Goal: Task Accomplishment & Management: Complete application form

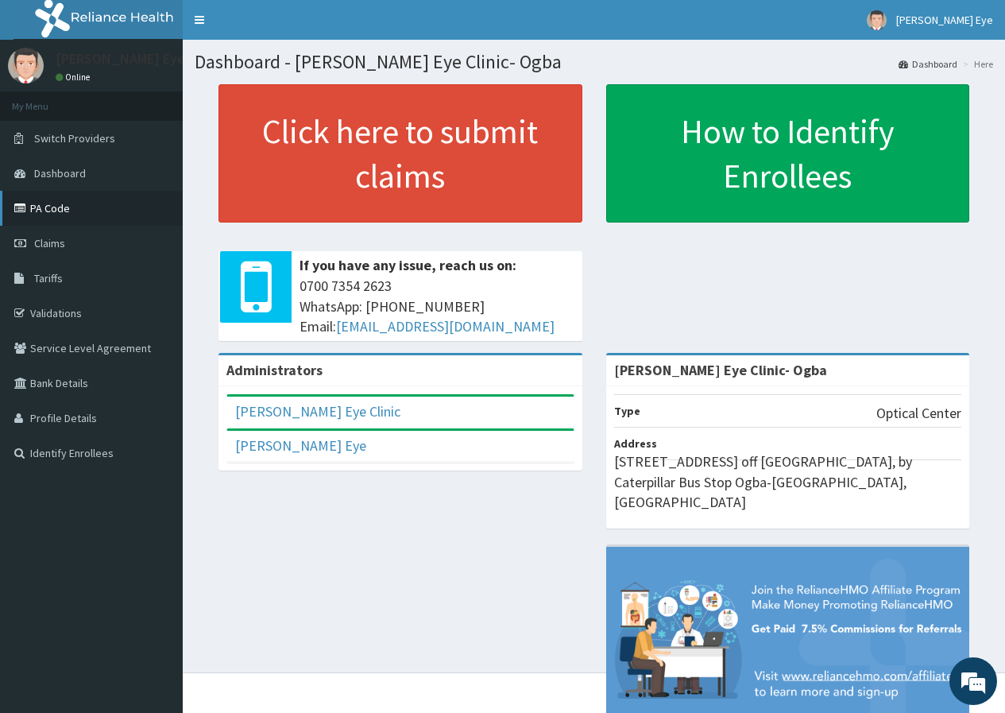
click at [98, 207] on link "PA Code" at bounding box center [91, 208] width 183 height 35
click at [79, 245] on link "Claims" at bounding box center [91, 243] width 183 height 35
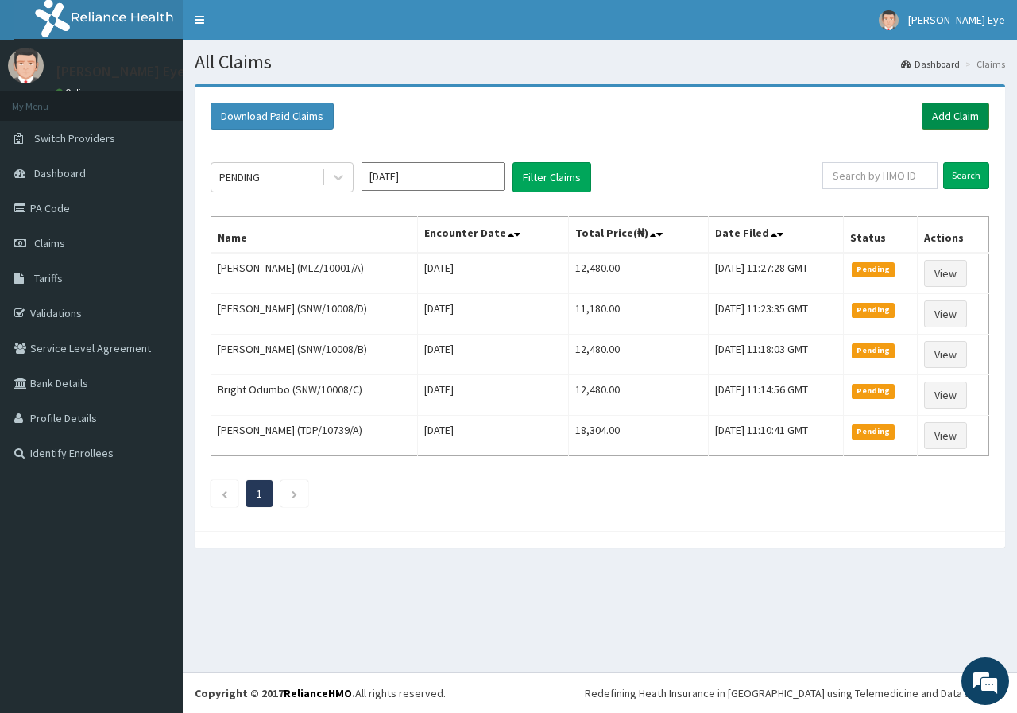
click at [938, 110] on link "Add Claim" at bounding box center [956, 115] width 68 height 27
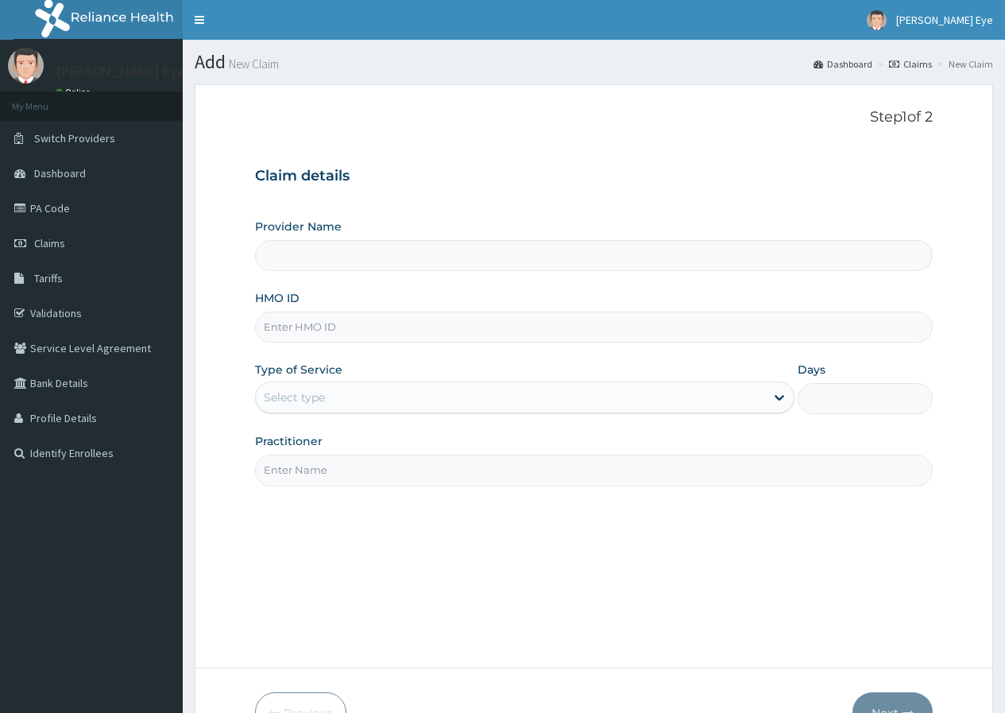
click at [381, 254] on input "Provider Name" at bounding box center [594, 255] width 678 height 31
type input "Forst Eye Clinic- Ogba"
click at [337, 329] on input "HMO ID" at bounding box center [594, 326] width 678 height 31
paste input "FTD/10002/D"
type input "FTD/10002/D"
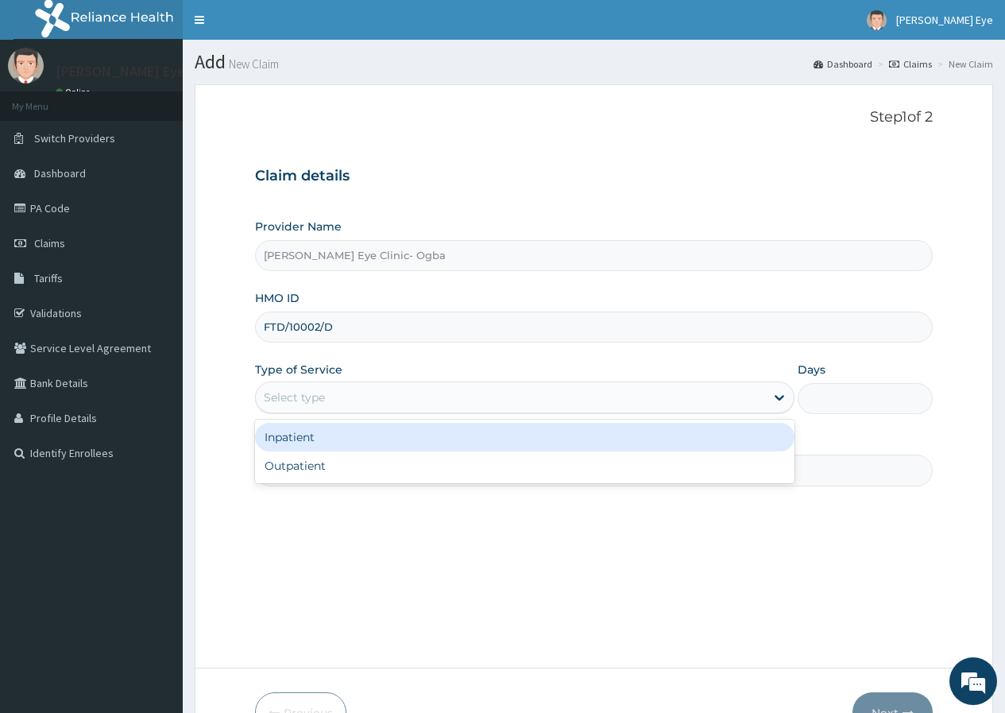
click at [366, 397] on div "Select type" at bounding box center [510, 397] width 509 height 25
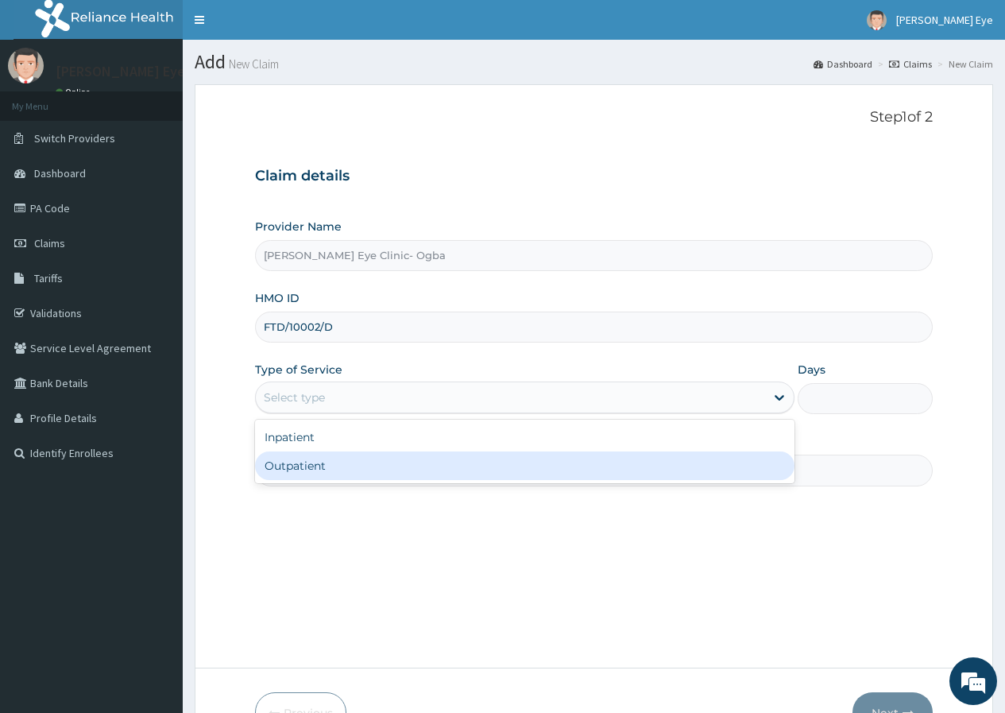
click at [366, 467] on div "Outpatient" at bounding box center [524, 465] width 539 height 29
type input "1"
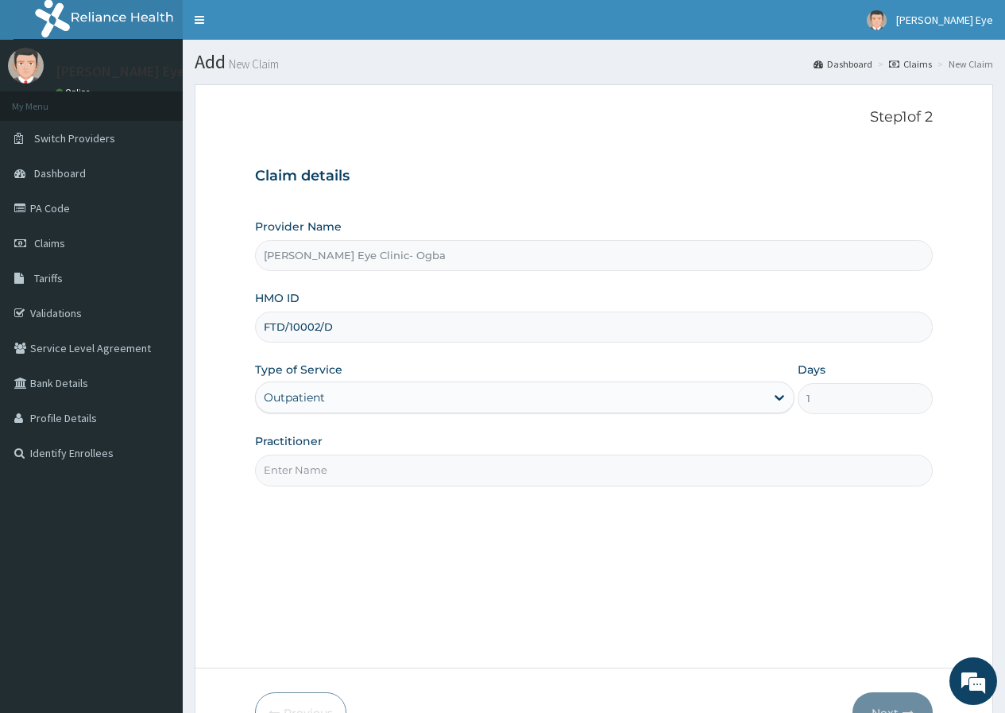
click at [335, 469] on input "Practitioner" at bounding box center [594, 469] width 678 height 31
type input "DR GIFT"
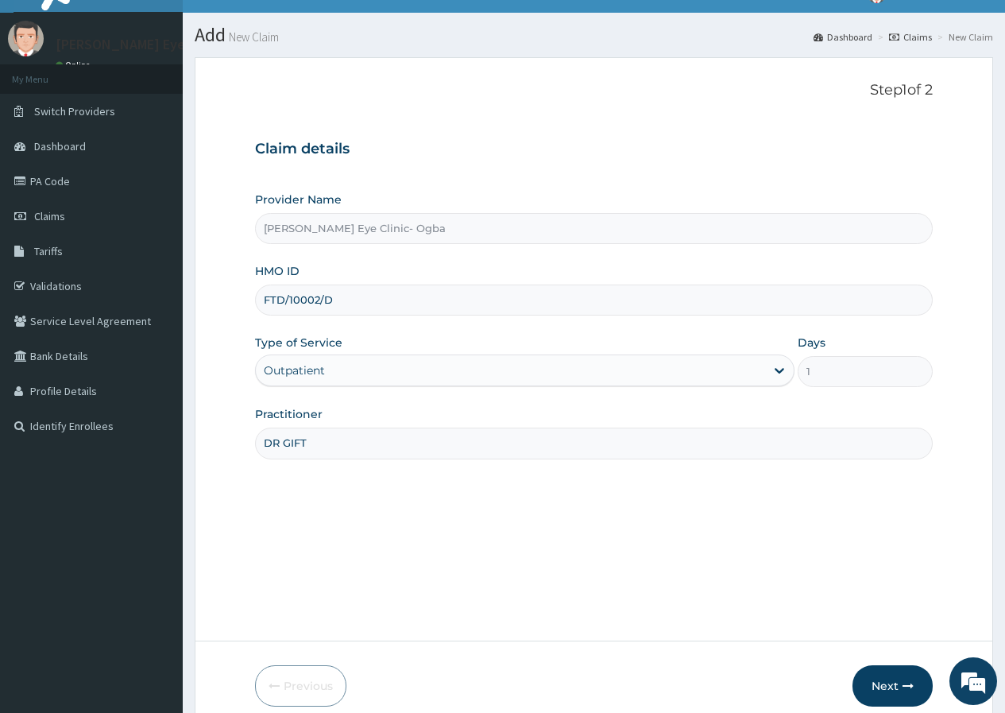
scroll to position [98, 0]
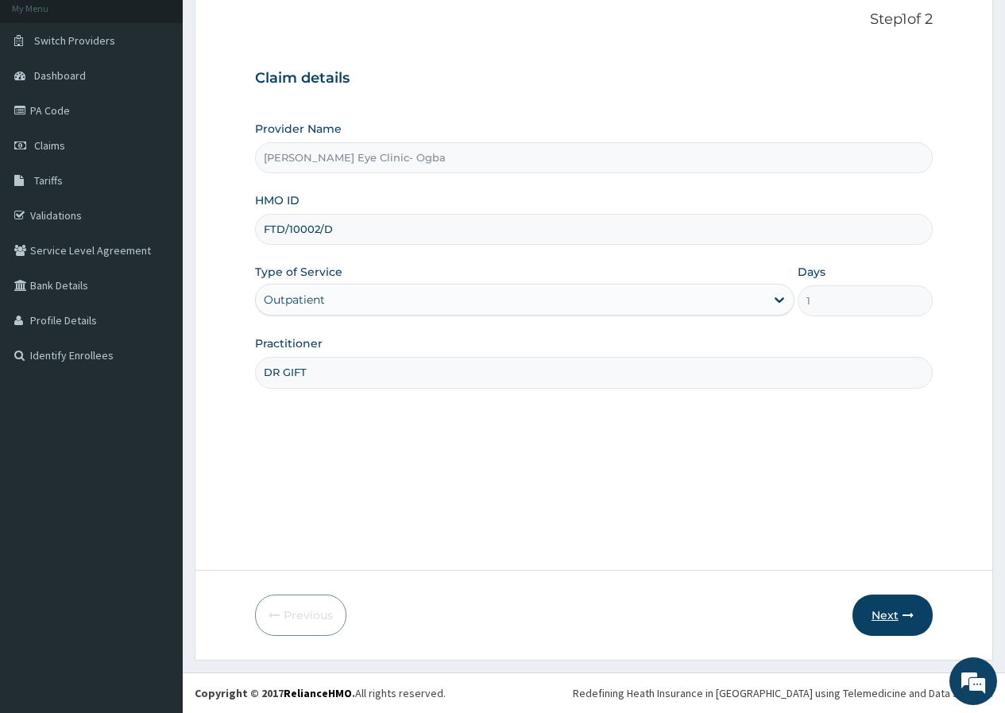
click at [906, 621] on button "Next" at bounding box center [893, 614] width 80 height 41
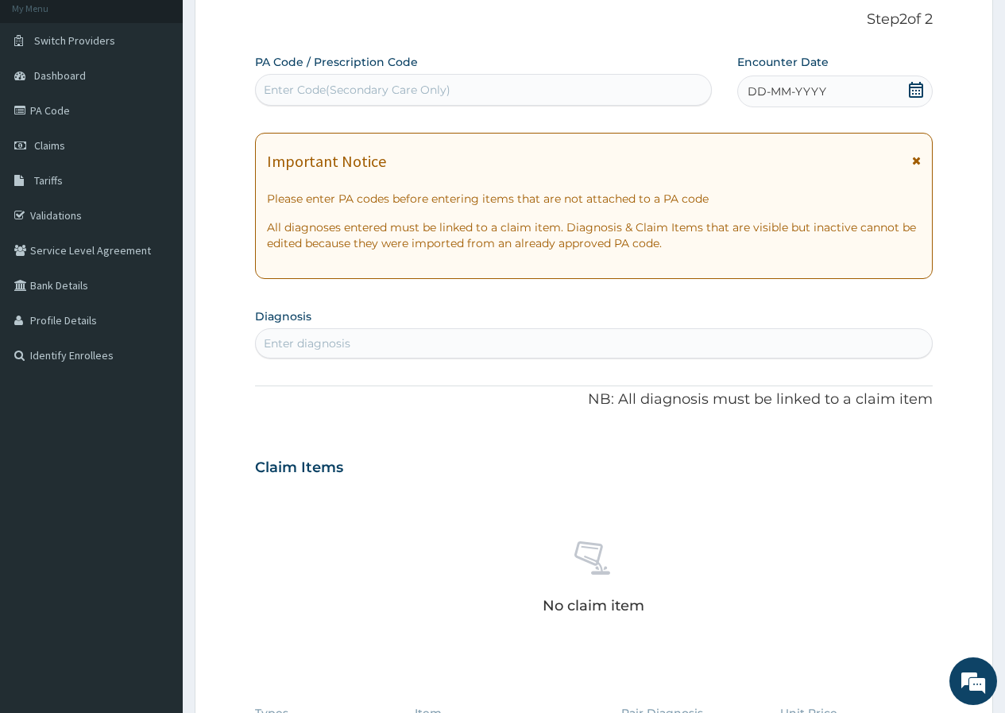
click at [386, 85] on div "Enter Code(Secondary Care Only)" at bounding box center [357, 90] width 187 height 16
paste input "PA/1B64DF"
type input "PA/1B64DF"
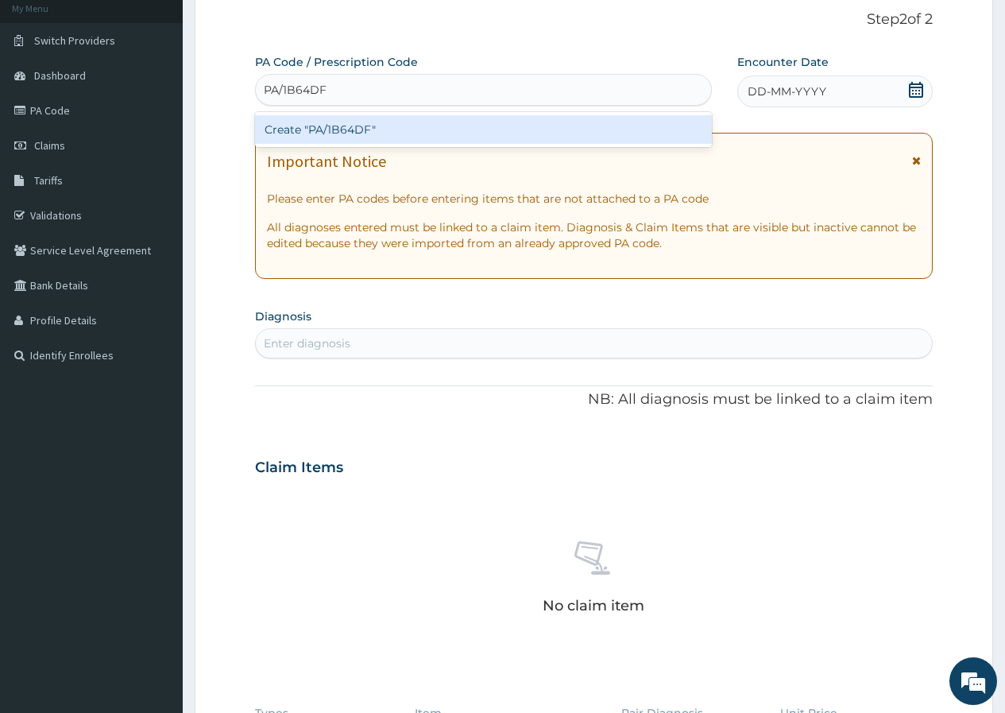
click at [335, 132] on div "Create "PA/1B64DF"" at bounding box center [483, 129] width 456 height 29
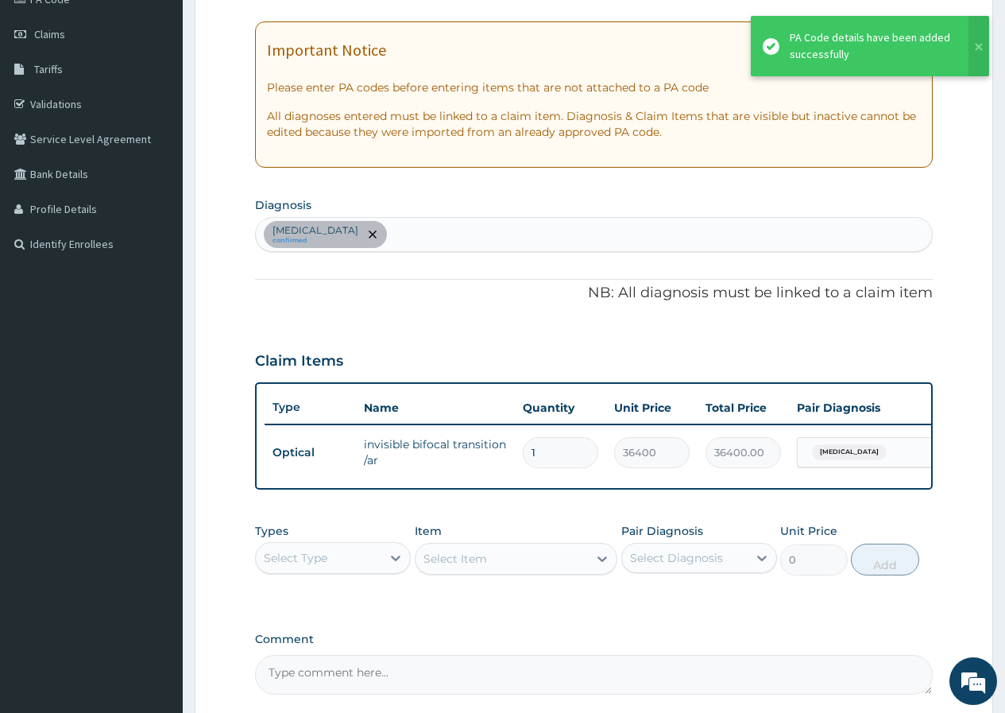
scroll to position [369, 0]
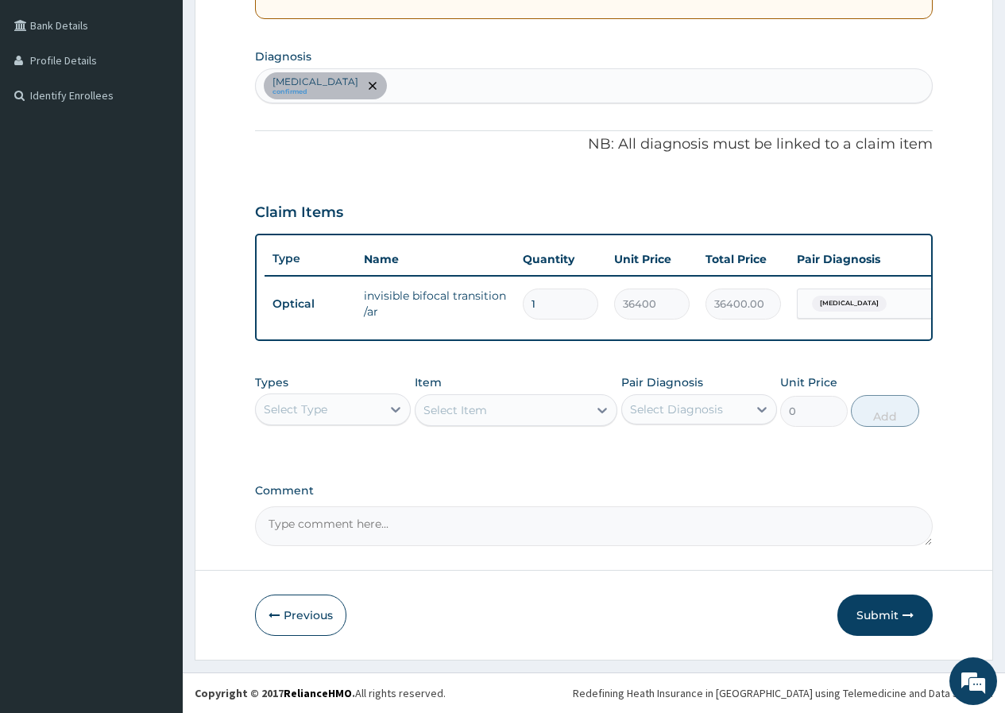
click at [441, 526] on textarea "Comment" at bounding box center [594, 526] width 678 height 40
type textarea "kindly pay according to enrollee limit for glasses @30,000"
click at [888, 603] on button "Submit" at bounding box center [884, 614] width 95 height 41
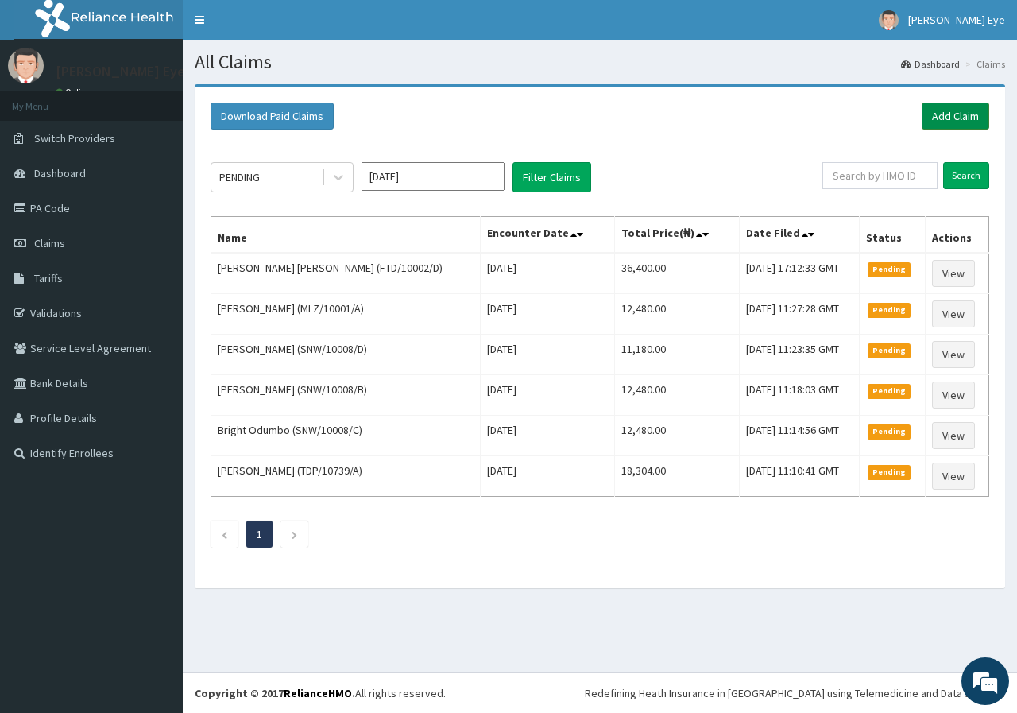
click at [937, 114] on link "Add Claim" at bounding box center [956, 115] width 68 height 27
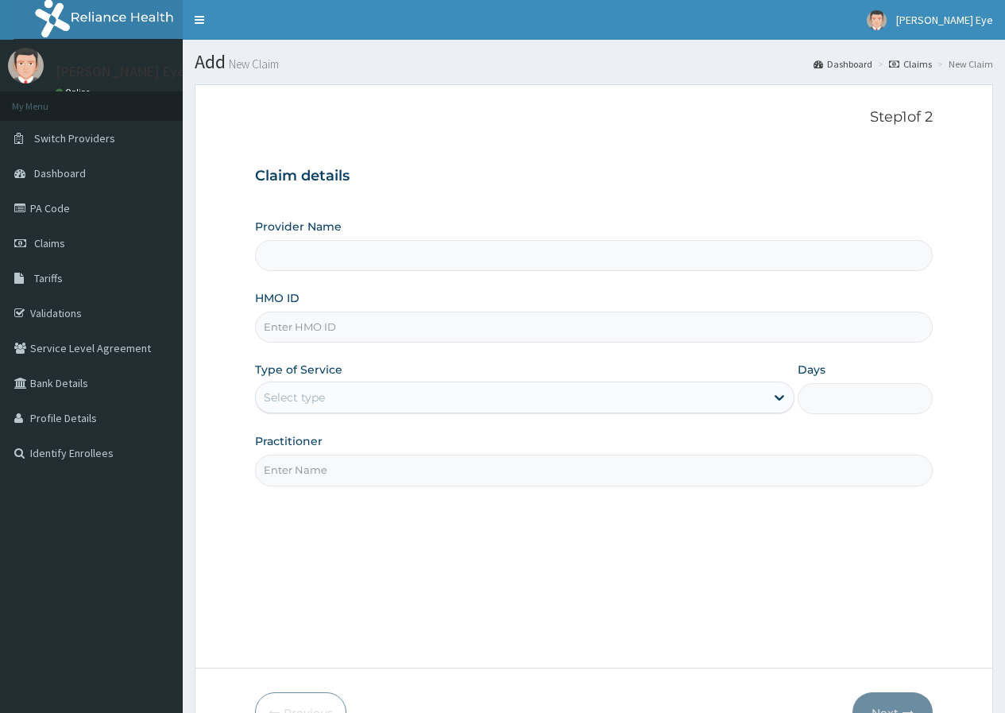
click at [707, 252] on input "Provider Name" at bounding box center [594, 255] width 678 height 31
type input "[PERSON_NAME] Eye Clinic- Ogba"
click at [375, 335] on input "HMO ID" at bounding box center [594, 326] width 678 height 31
paste input "FTD/10002/B"
type input "FTD/10002/B"
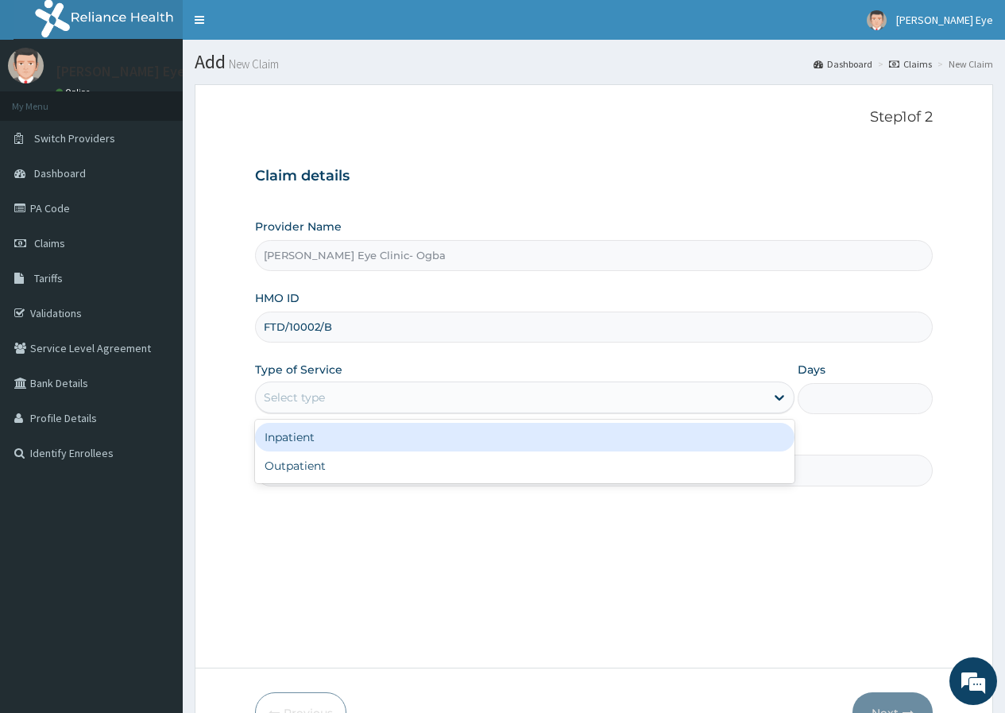
click at [340, 394] on div "Select type" at bounding box center [510, 397] width 509 height 25
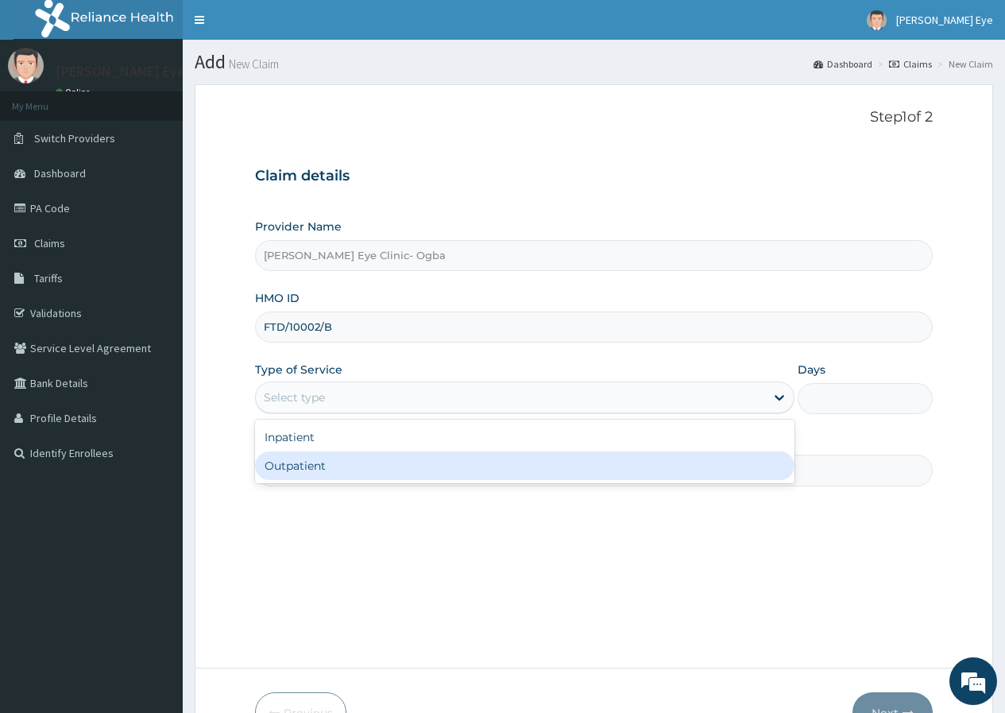
click at [364, 480] on div "Inpatient Outpatient" at bounding box center [524, 452] width 539 height 64
click at [365, 461] on div "Outpatient" at bounding box center [524, 465] width 539 height 29
type input "1"
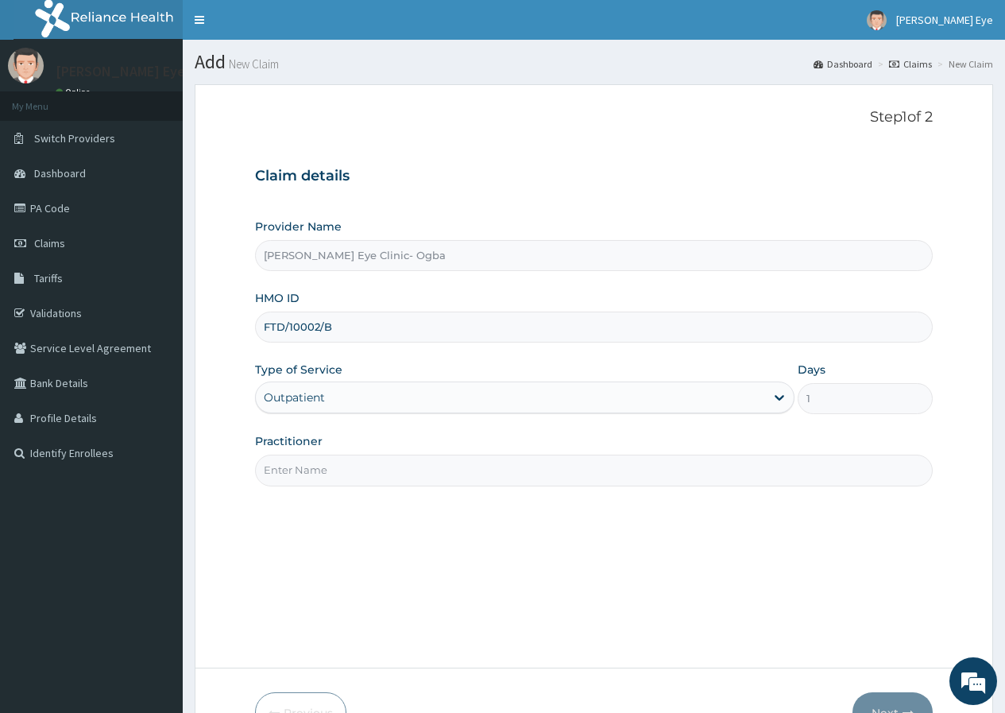
click at [362, 469] on input "Practitioner" at bounding box center [594, 469] width 678 height 31
type input "DR GIFT"
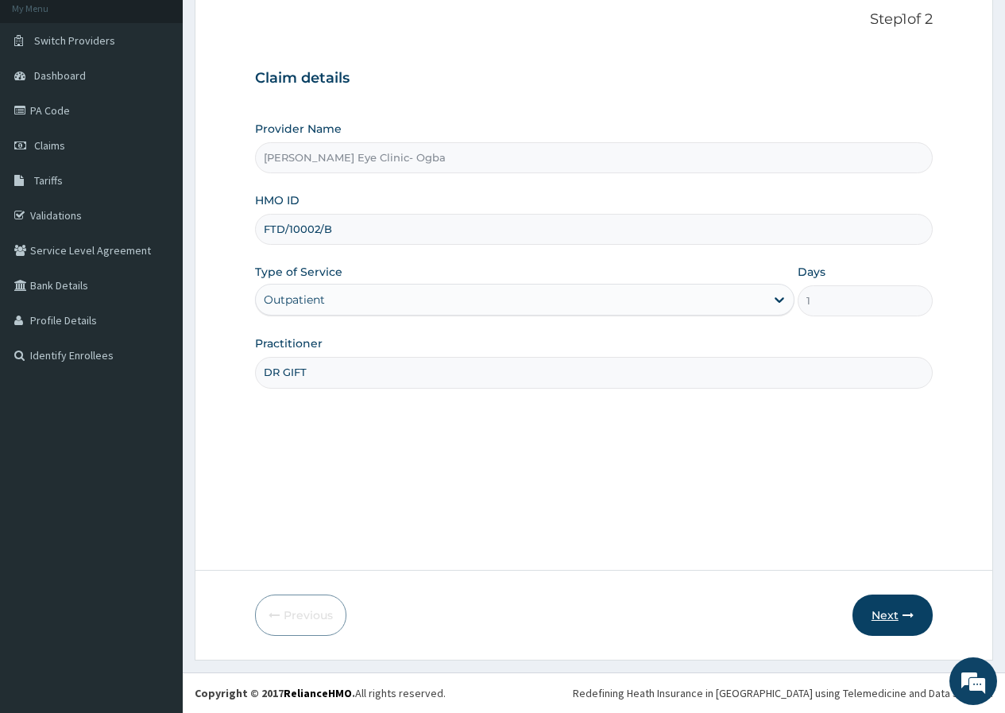
click at [880, 603] on button "Next" at bounding box center [893, 614] width 80 height 41
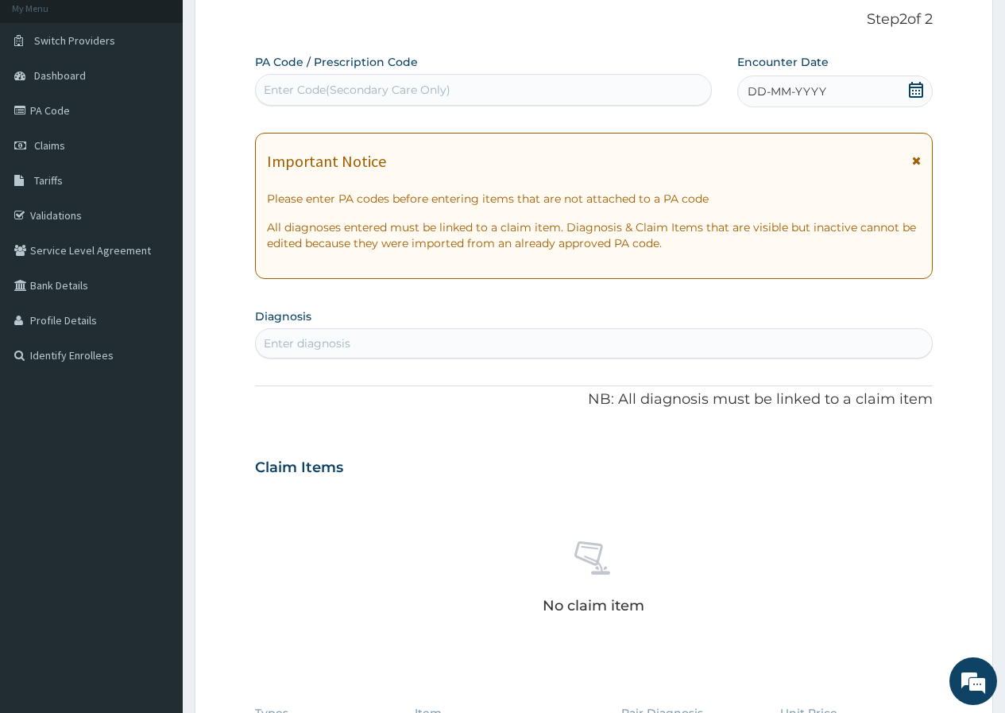
click at [365, 89] on div "Enter Code(Secondary Care Only)" at bounding box center [357, 90] width 187 height 16
paste input "PA/F92E81"
type input "PA/F92E81"
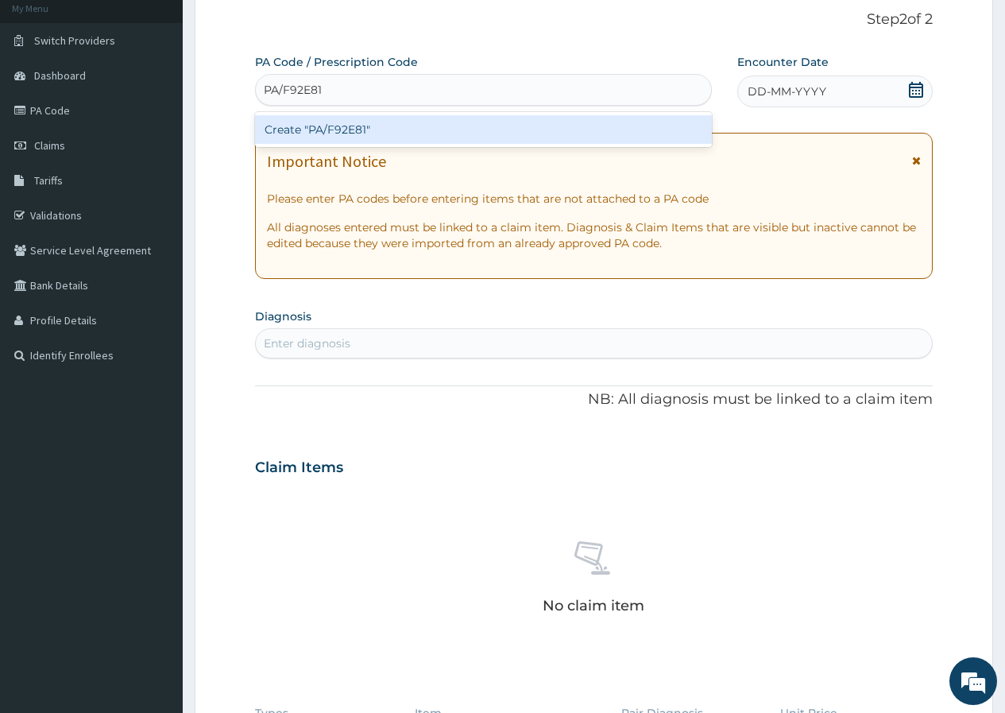
click at [576, 132] on div "Create "PA/F92E81"" at bounding box center [483, 129] width 456 height 29
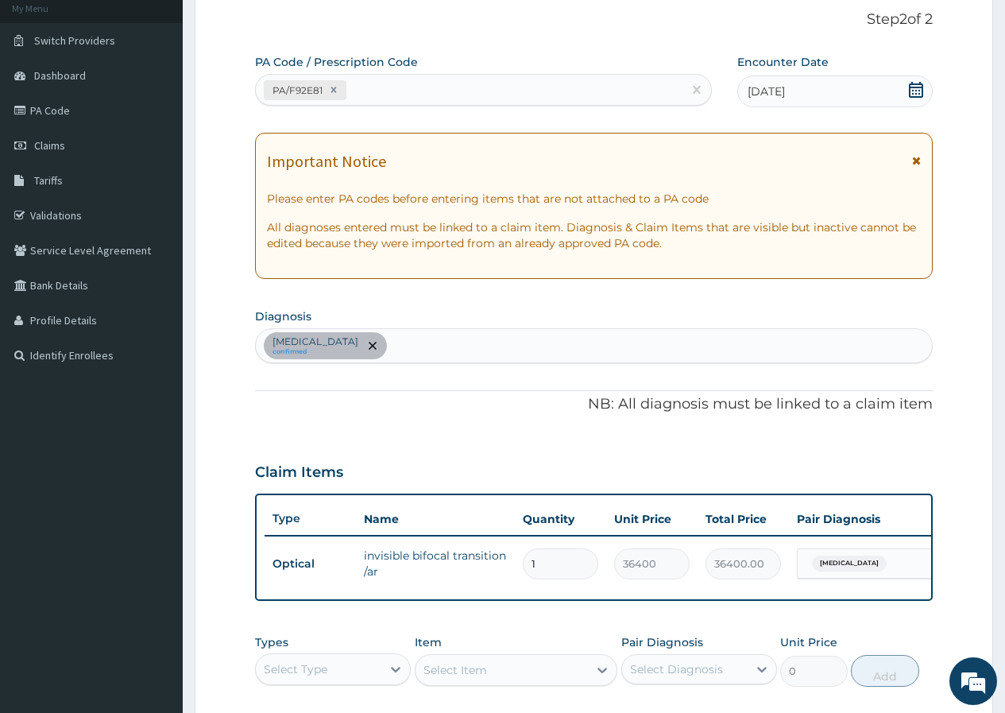
scroll to position [369, 0]
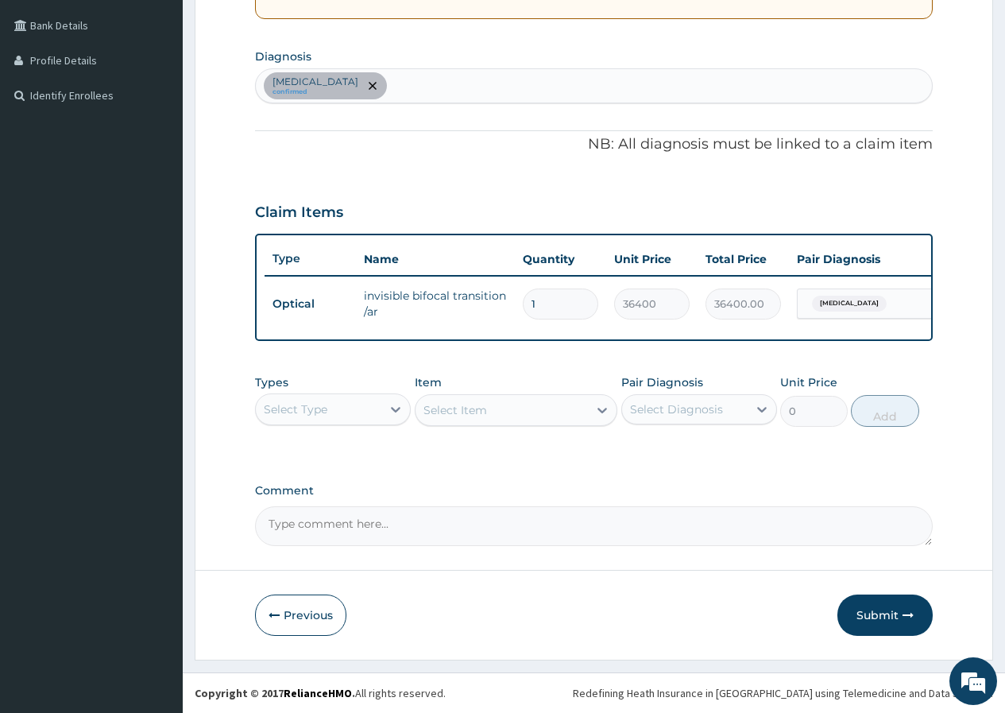
click at [462, 528] on textarea "Comment" at bounding box center [594, 526] width 678 height 40
type textarea "kindly pay according to enrollee limit for glasses@ 30,000"
click at [899, 617] on button "Submit" at bounding box center [884, 614] width 95 height 41
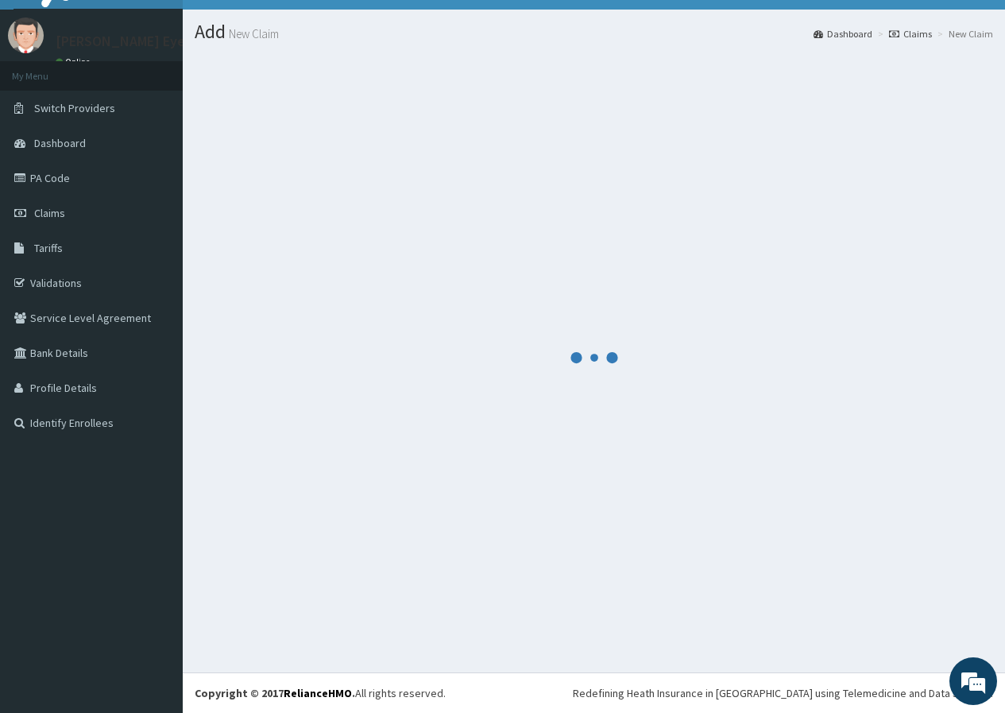
scroll to position [30, 0]
